Goal: Communication & Community: Answer question/provide support

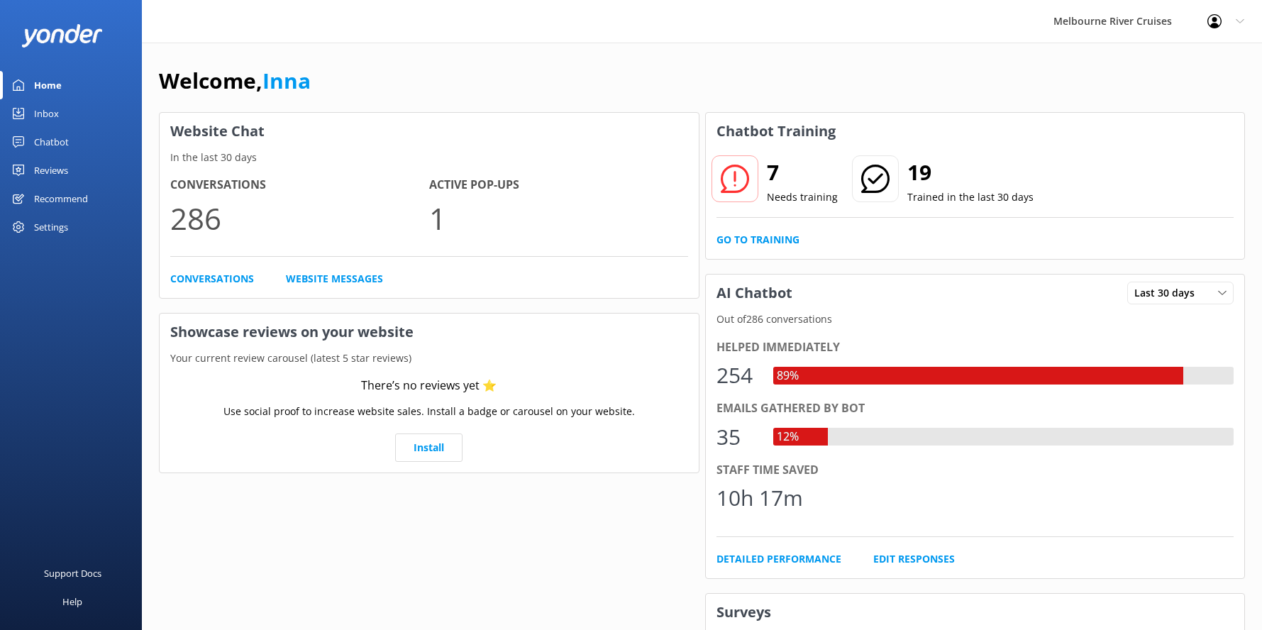
click at [55, 110] on div "Inbox" at bounding box center [46, 113] width 25 height 28
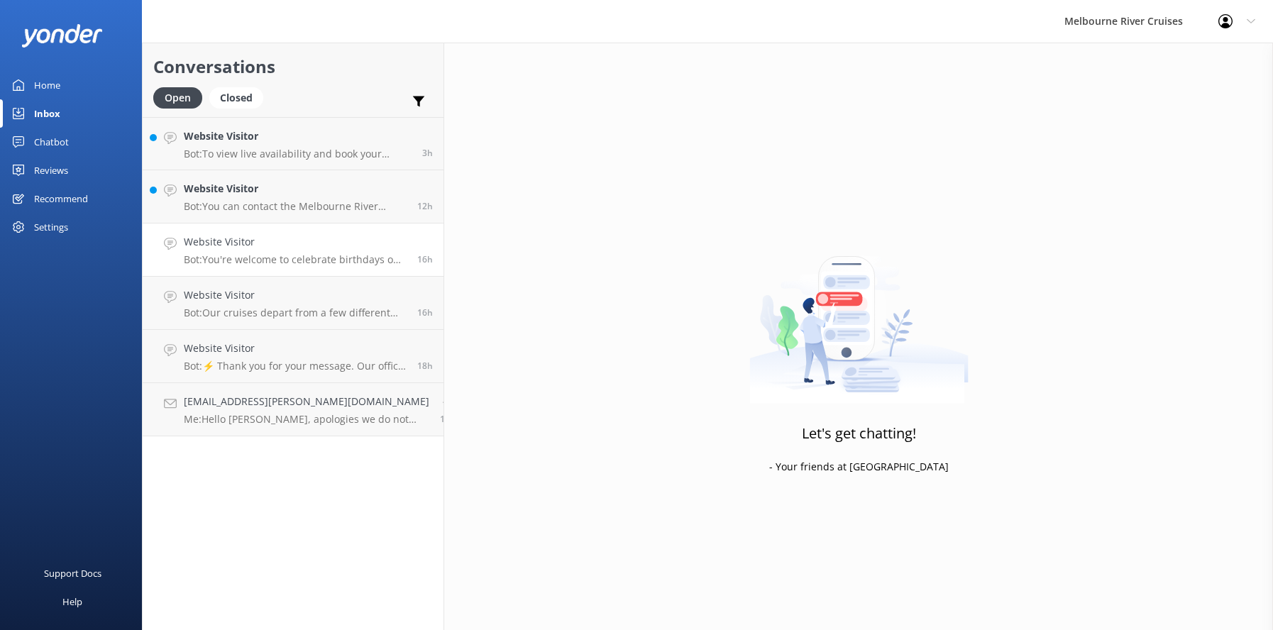
click at [234, 244] on h4 "Website Visitor" at bounding box center [295, 242] width 223 height 16
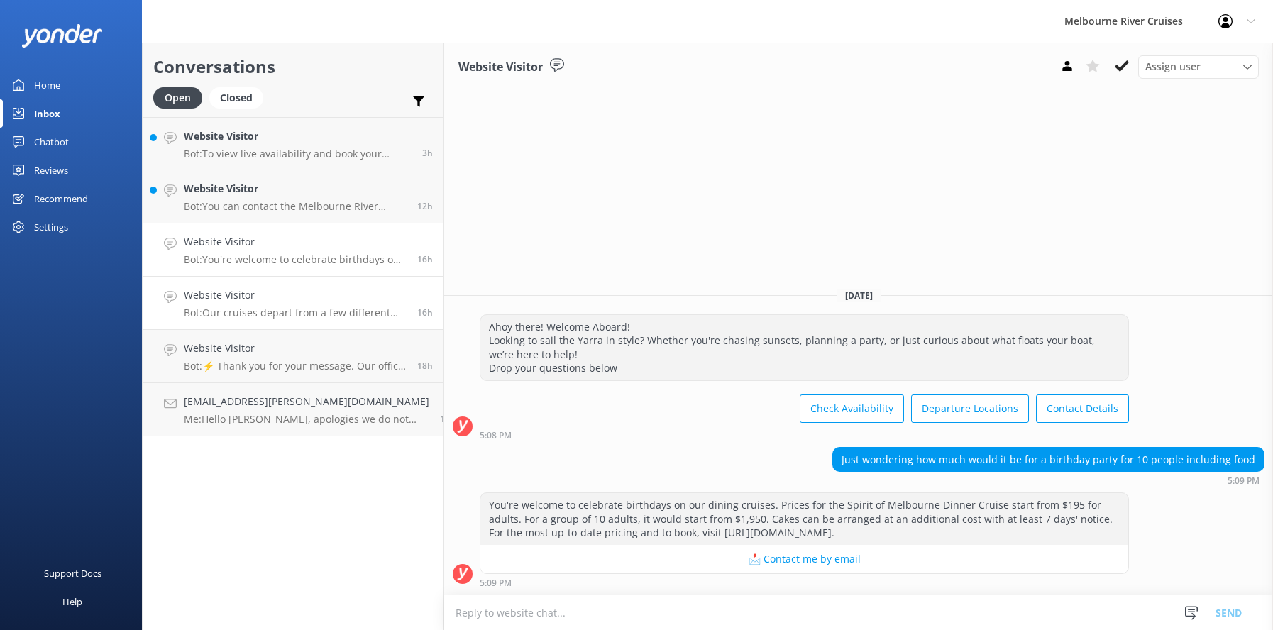
click at [277, 306] on div "Website Visitor Bot: Our cruises depart from a few different locations along [G…" at bounding box center [295, 302] width 223 height 31
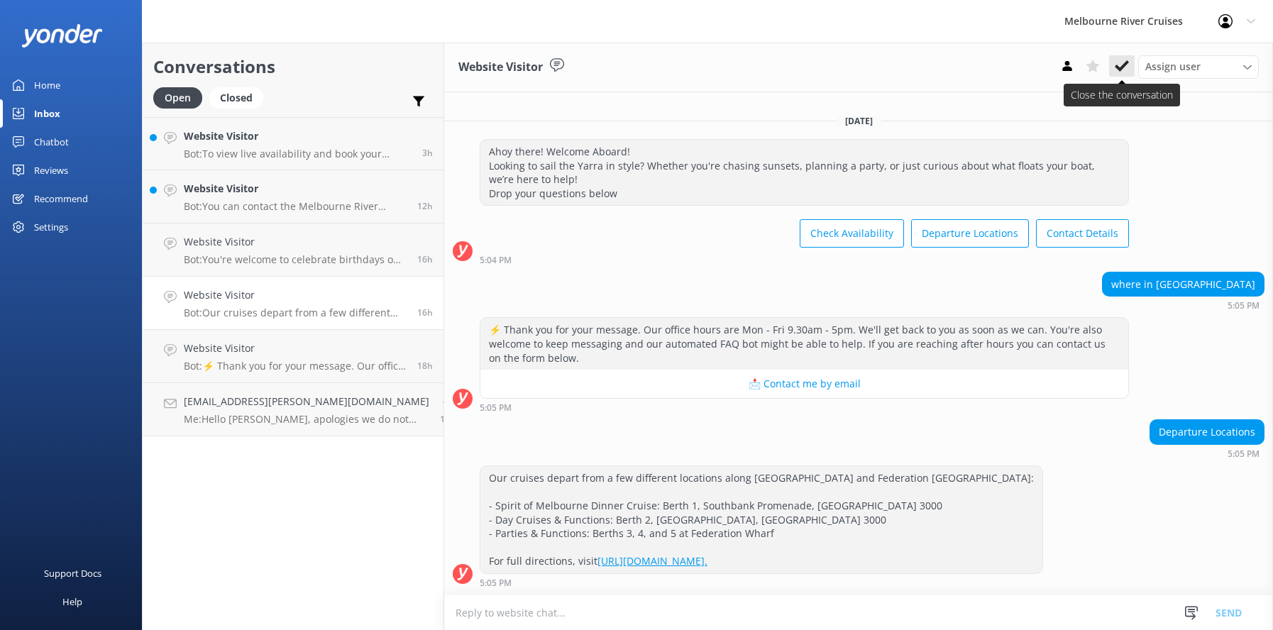
click at [1119, 65] on icon at bounding box center [1122, 66] width 14 height 14
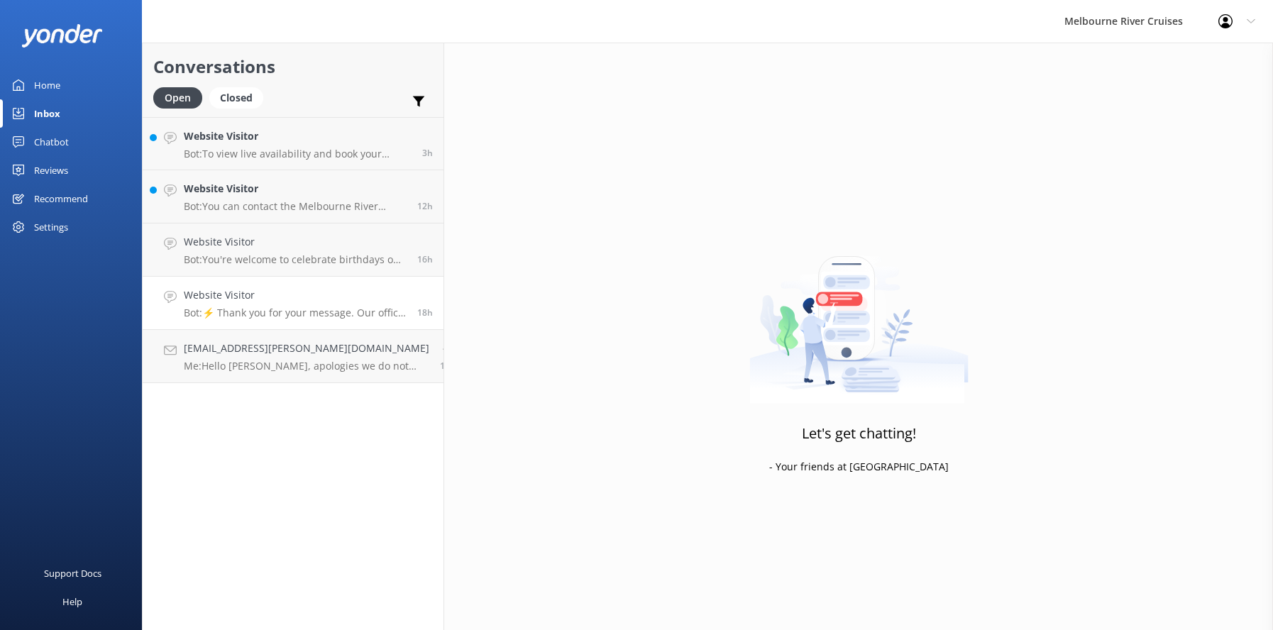
click at [255, 306] on p "Bot: ⚡ Thank you for your message. Our office hours are Mon - Fri 9.30am - 5pm.…" at bounding box center [295, 312] width 223 height 13
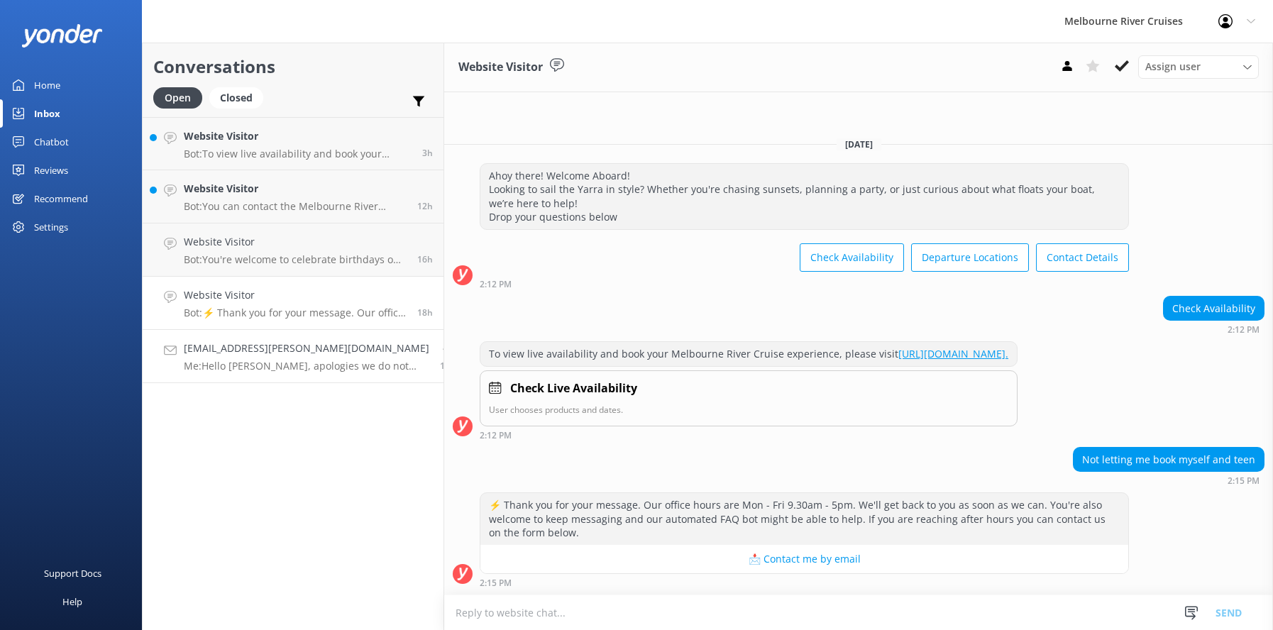
click at [254, 357] on div "[EMAIL_ADDRESS][PERSON_NAME][DOMAIN_NAME] Me: Hello [PERSON_NAME], apologies we…" at bounding box center [306, 356] width 245 height 31
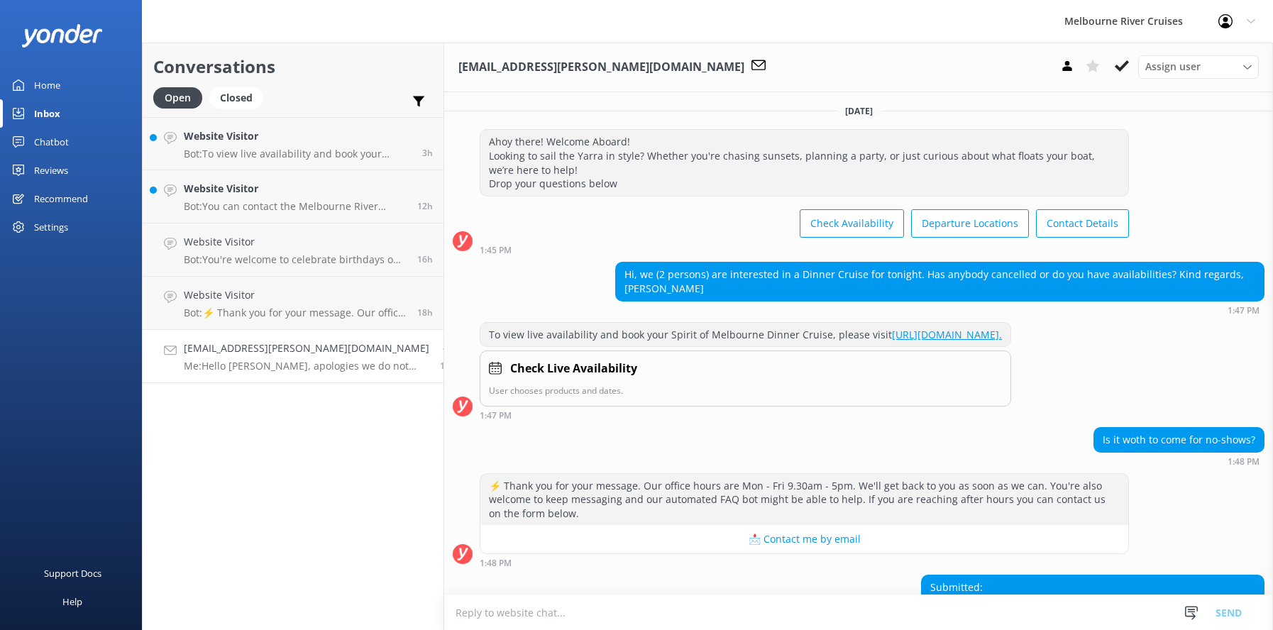
scroll to position [250, 0]
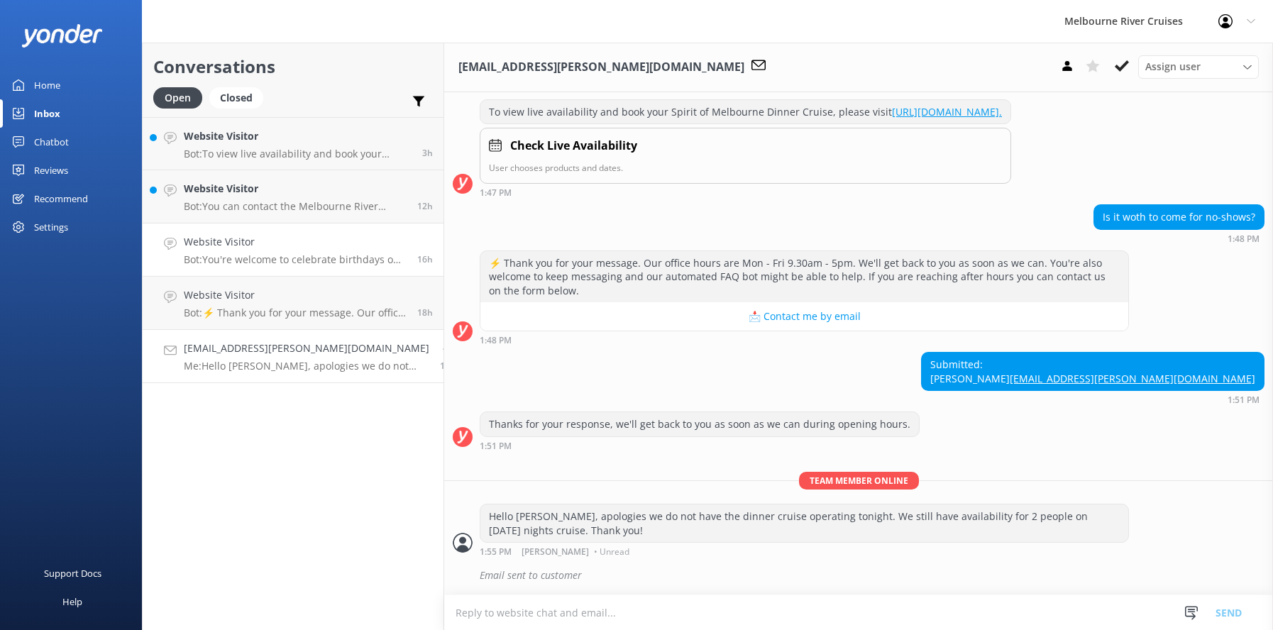
click at [222, 248] on h4 "Website Visitor" at bounding box center [295, 242] width 223 height 16
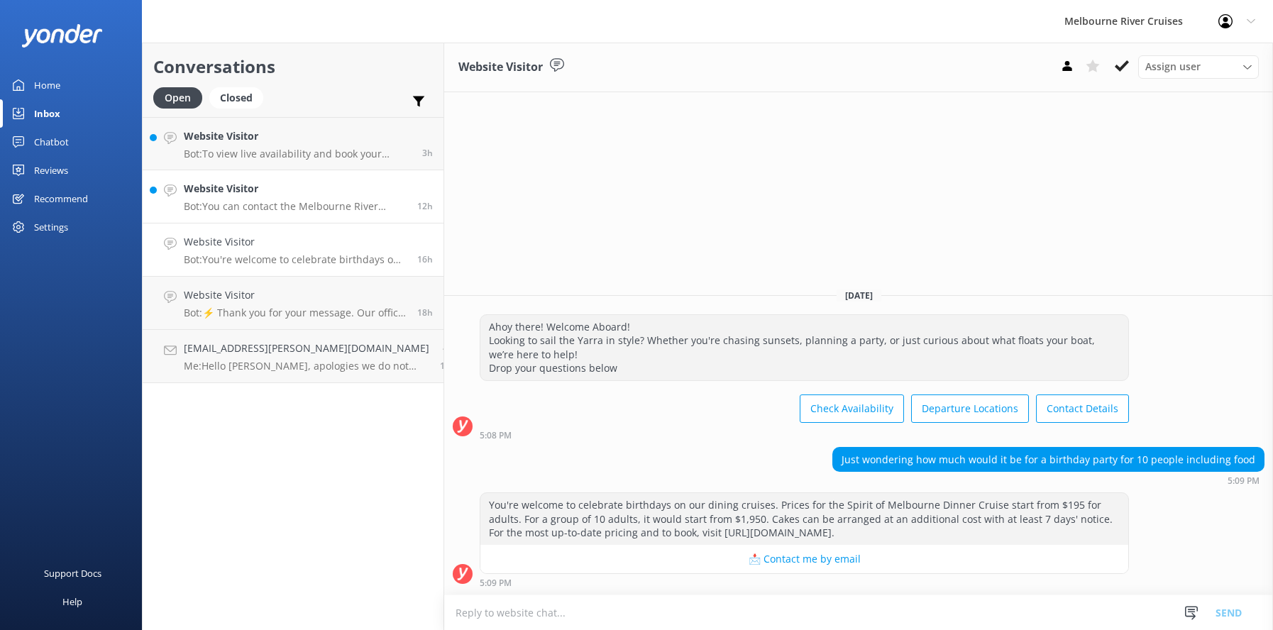
click at [226, 194] on h4 "Website Visitor" at bounding box center [295, 189] width 223 height 16
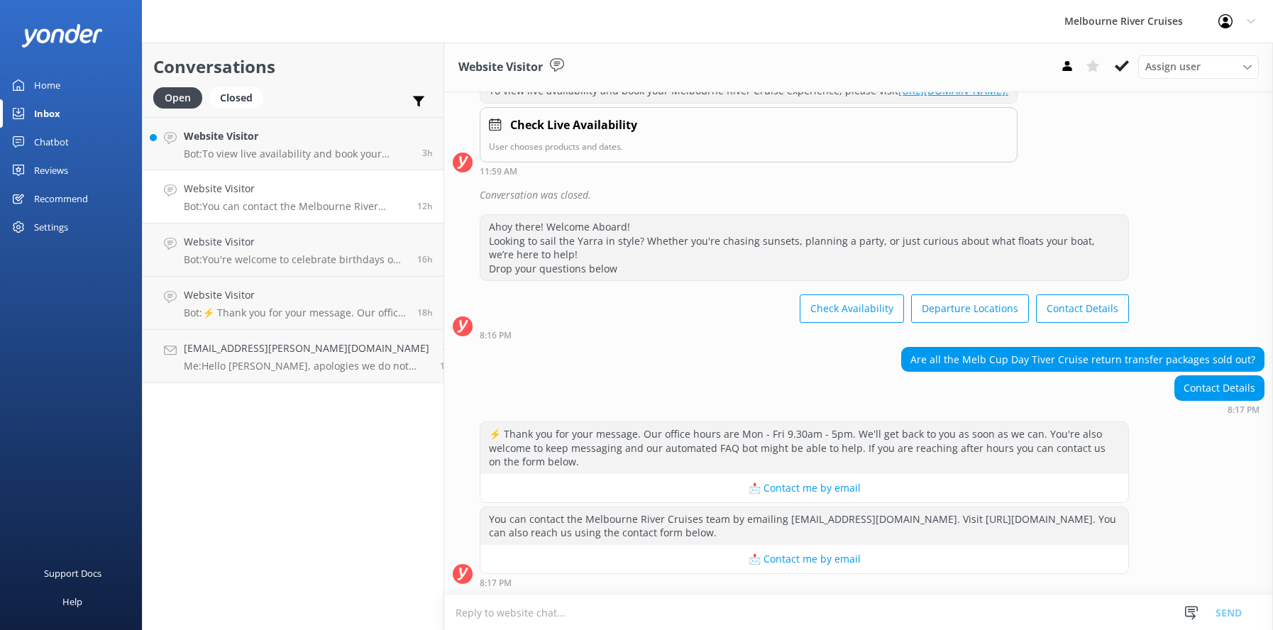
scroll to position [244, 0]
click at [236, 140] on h4 "Website Visitor" at bounding box center [298, 136] width 228 height 16
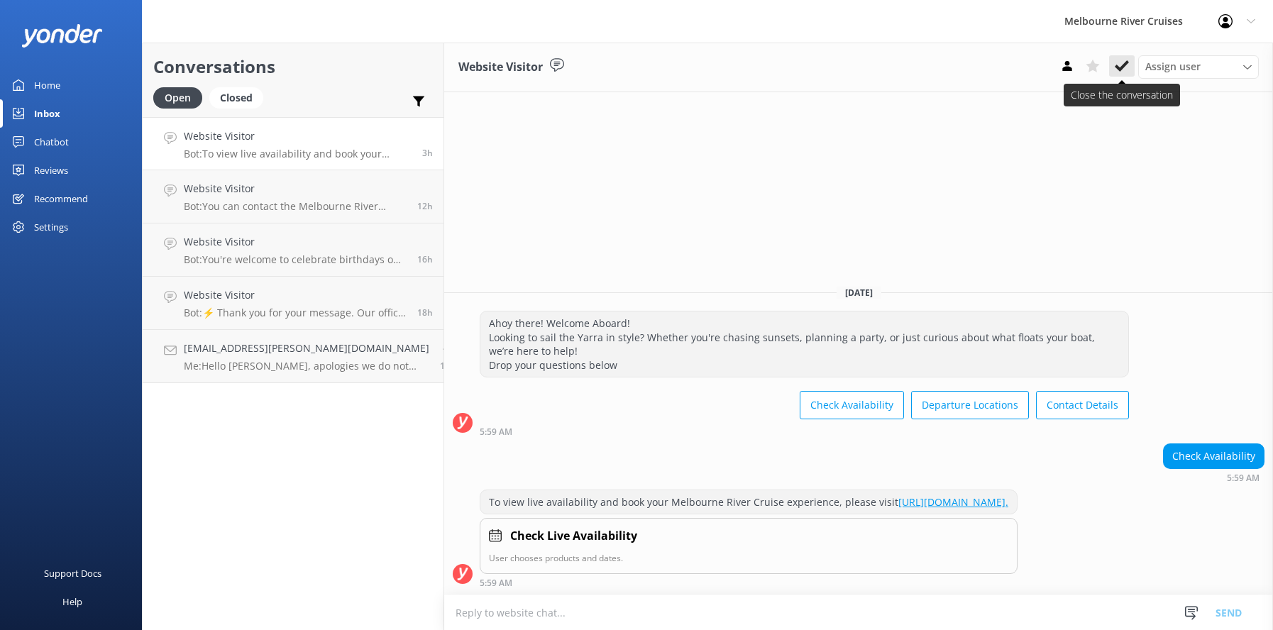
click at [1117, 65] on use at bounding box center [1122, 65] width 14 height 11
